Goal: Information Seeking & Learning: Understand process/instructions

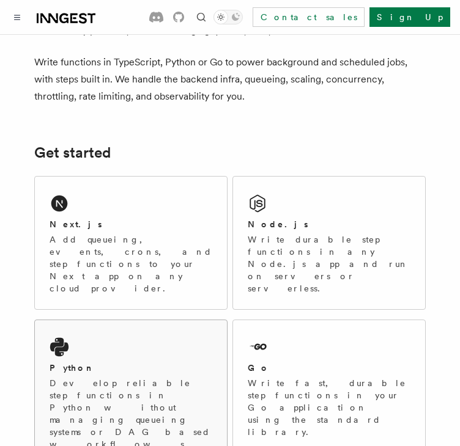
scroll to position [92, 0]
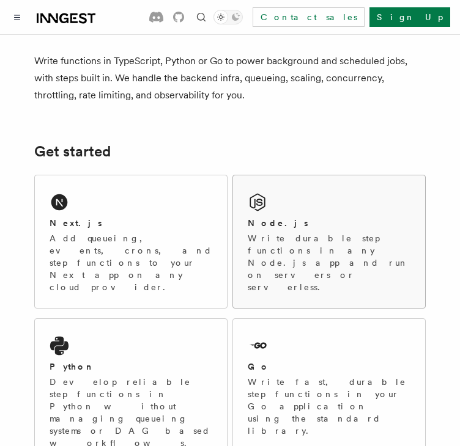
click at [396, 226] on div "Node.js" at bounding box center [329, 223] width 163 height 13
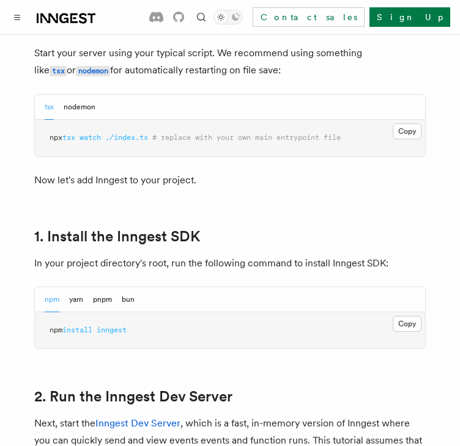
scroll to position [648, 0]
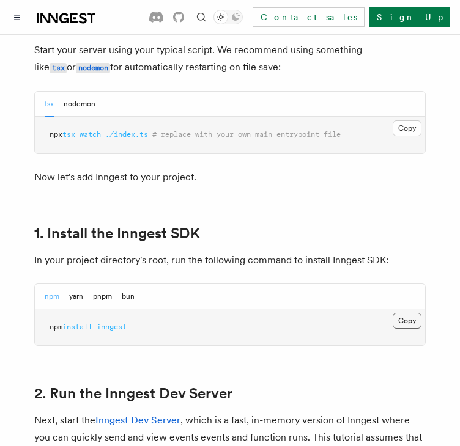
click at [416, 321] on button "Copy Copied" at bounding box center [406, 321] width 29 height 16
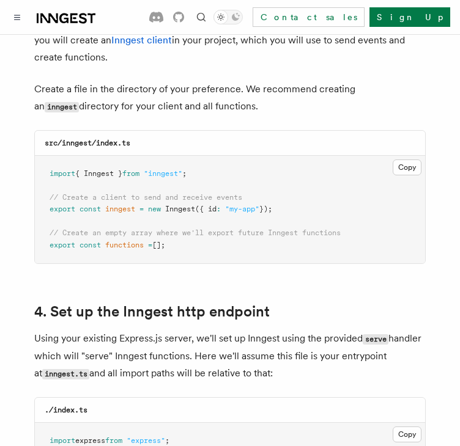
scroll to position [1623, 0]
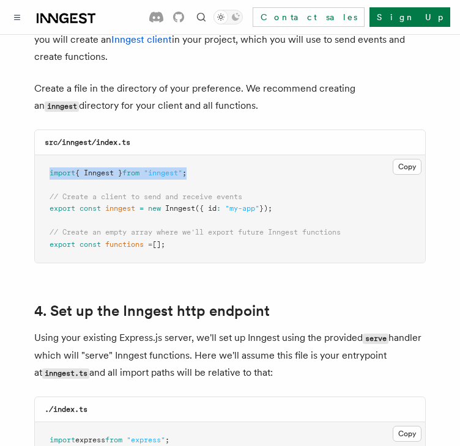
drag, startPoint x: 49, startPoint y: 157, endPoint x: 204, endPoint y: 158, distance: 154.6
click at [204, 158] on pre "import { Inngest } from "inngest" ; // Create a client to send and receive even…" at bounding box center [230, 209] width 390 height 108
copy span "import { Inngest } from "inngest" ;"
drag, startPoint x: 49, startPoint y: 193, endPoint x: 296, endPoint y: 193, distance: 246.9
click at [296, 193] on pre "import { Inngest } from "inngest" ; // Create a client to send and receive even…" at bounding box center [230, 209] width 390 height 108
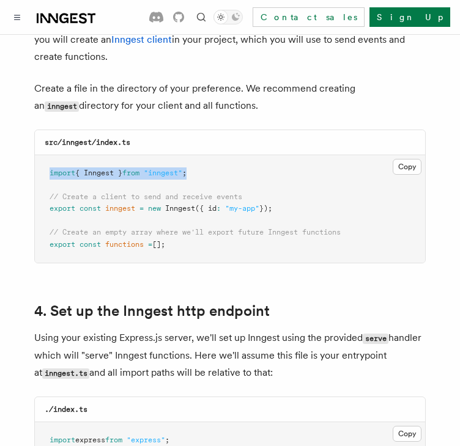
copy span "export const inngest = new Inngest ({ id : "my-app" });"
